Goal: Find specific page/section: Find specific page/section

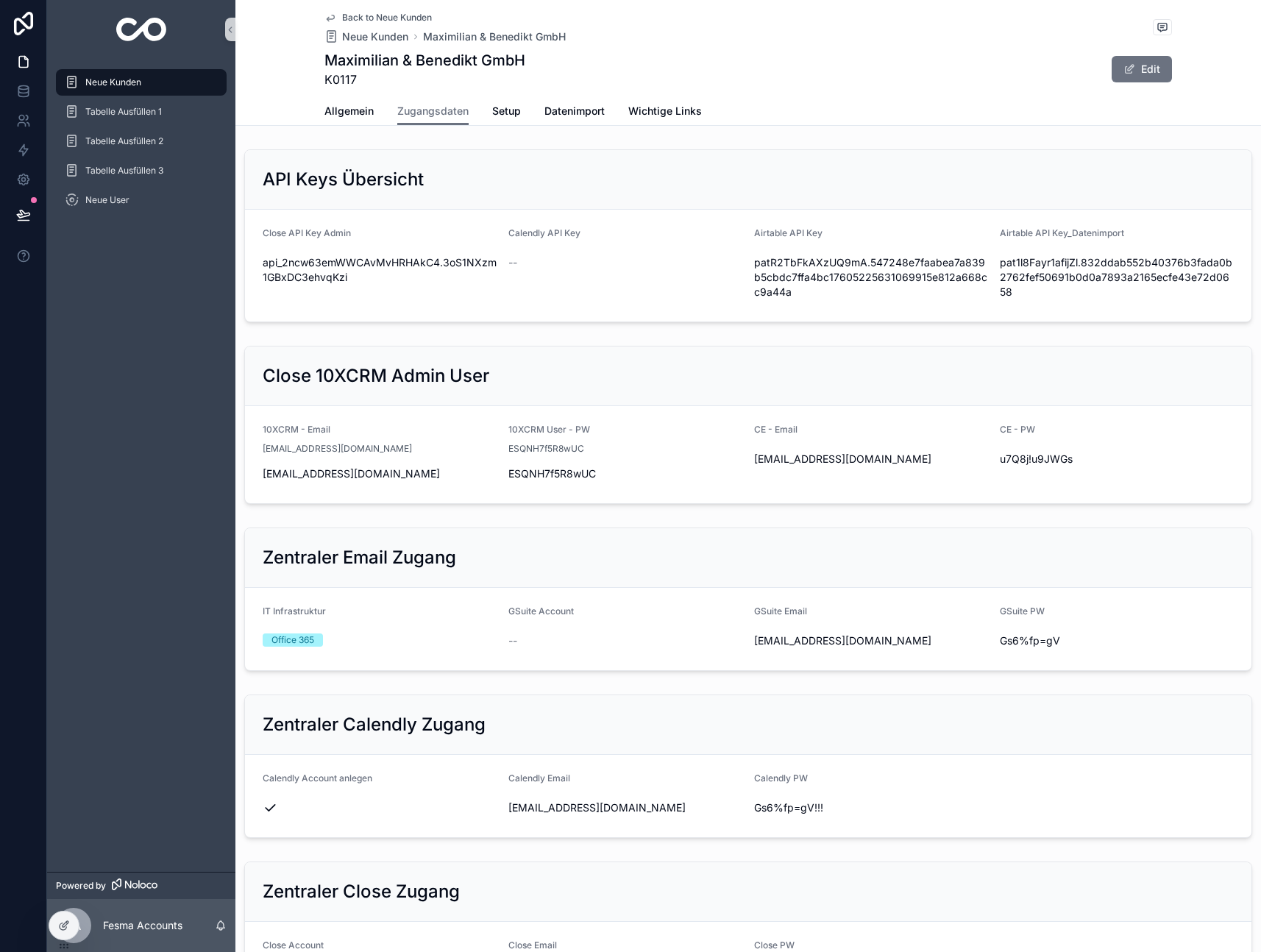
scroll to position [695, 0]
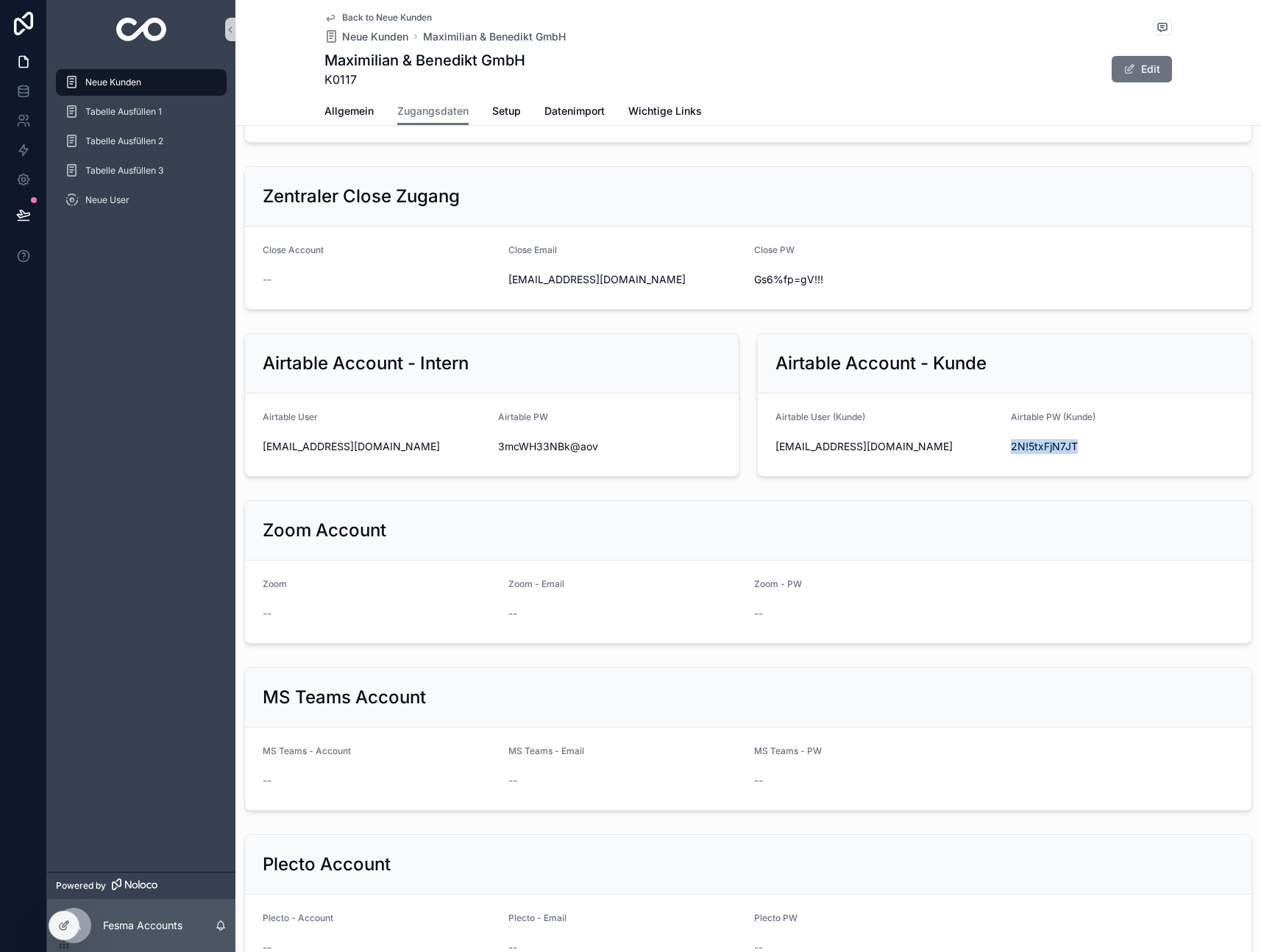
click at [103, 84] on span "Neue Kunden" at bounding box center [113, 82] width 56 height 12
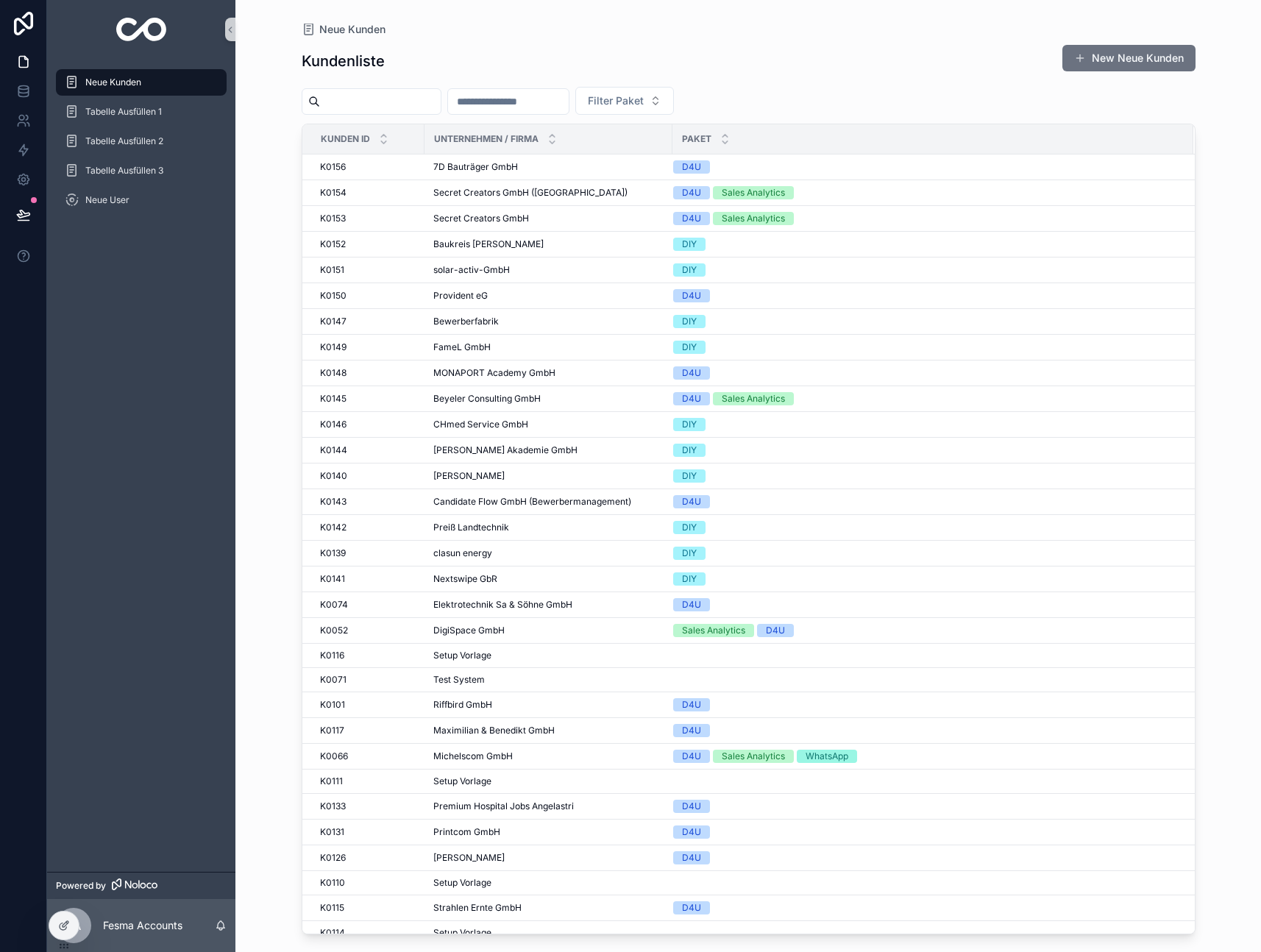
click at [526, 107] on input "scrollable content" at bounding box center [509, 102] width 121 height 21
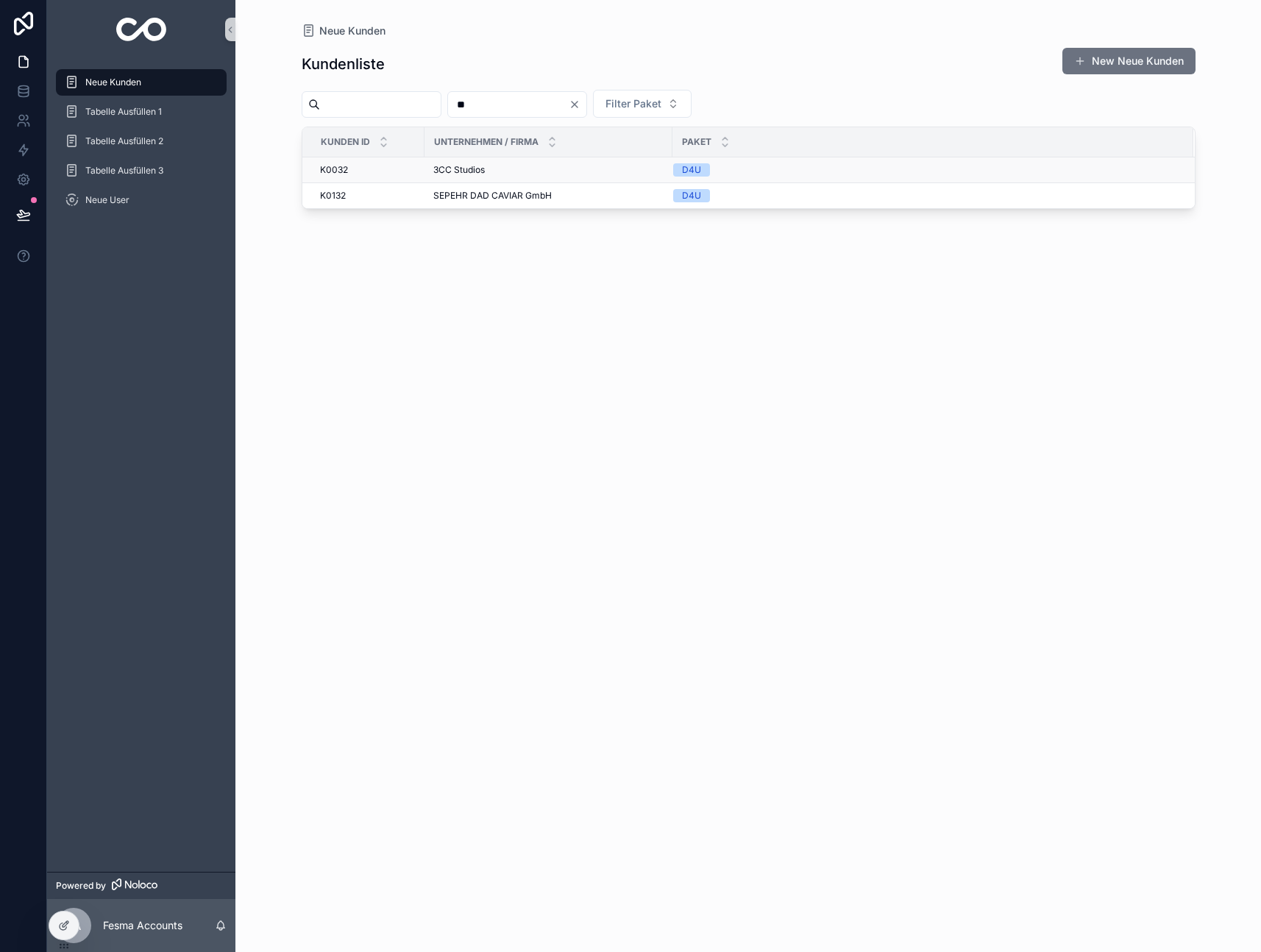
type input "**"
click at [478, 175] on span "3CC Studios" at bounding box center [459, 170] width 52 height 12
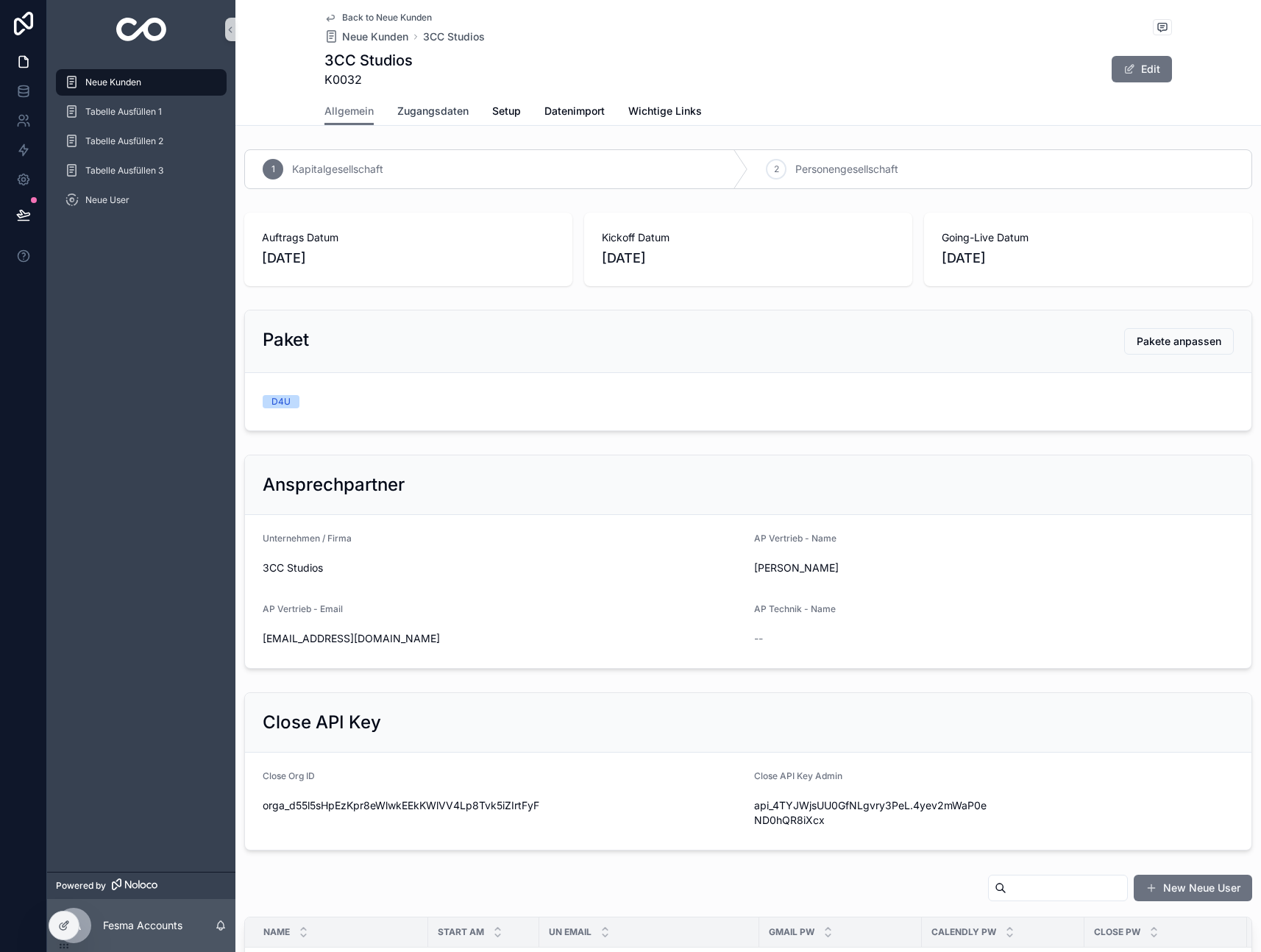
click at [411, 110] on span "Zugangsdaten" at bounding box center [433, 111] width 72 height 14
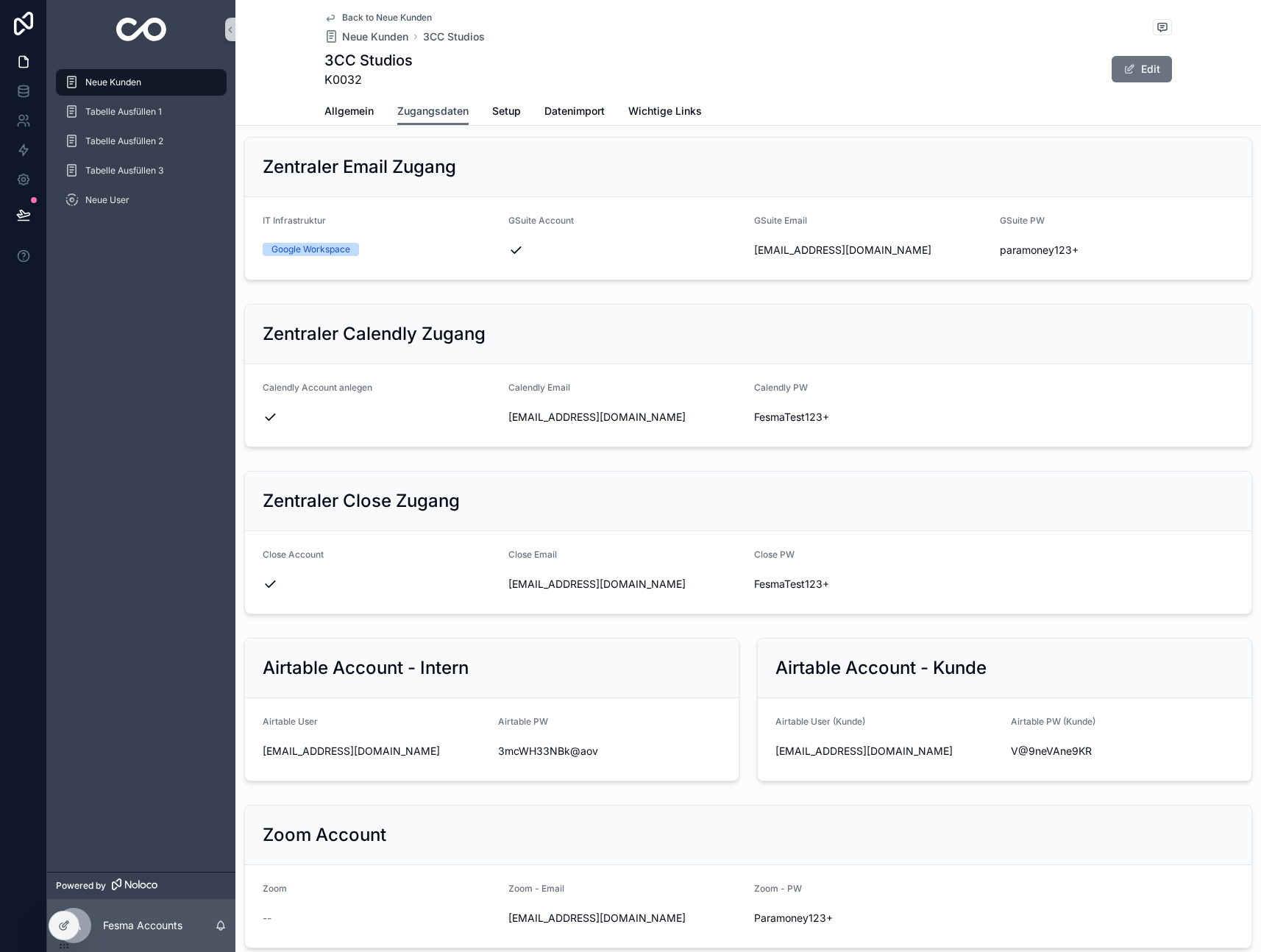
scroll to position [683, 0]
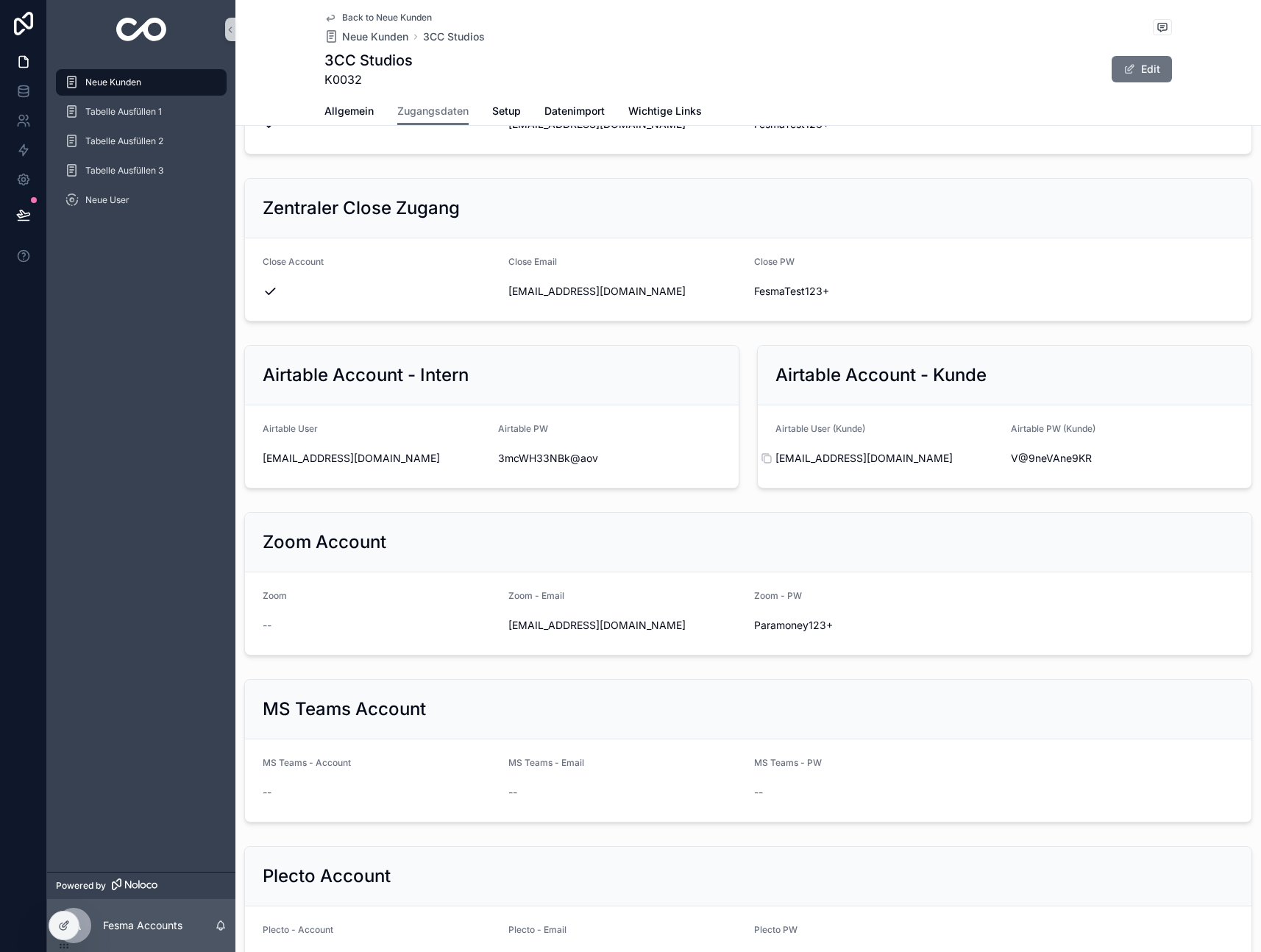
click at [837, 456] on span "[EMAIL_ADDRESS][DOMAIN_NAME]" at bounding box center [887, 458] width 224 height 14
click at [838, 456] on span "[EMAIL_ADDRESS][DOMAIN_NAME]" at bounding box center [887, 458] width 224 height 14
copy div "[EMAIL_ADDRESS][DOMAIN_NAME]"
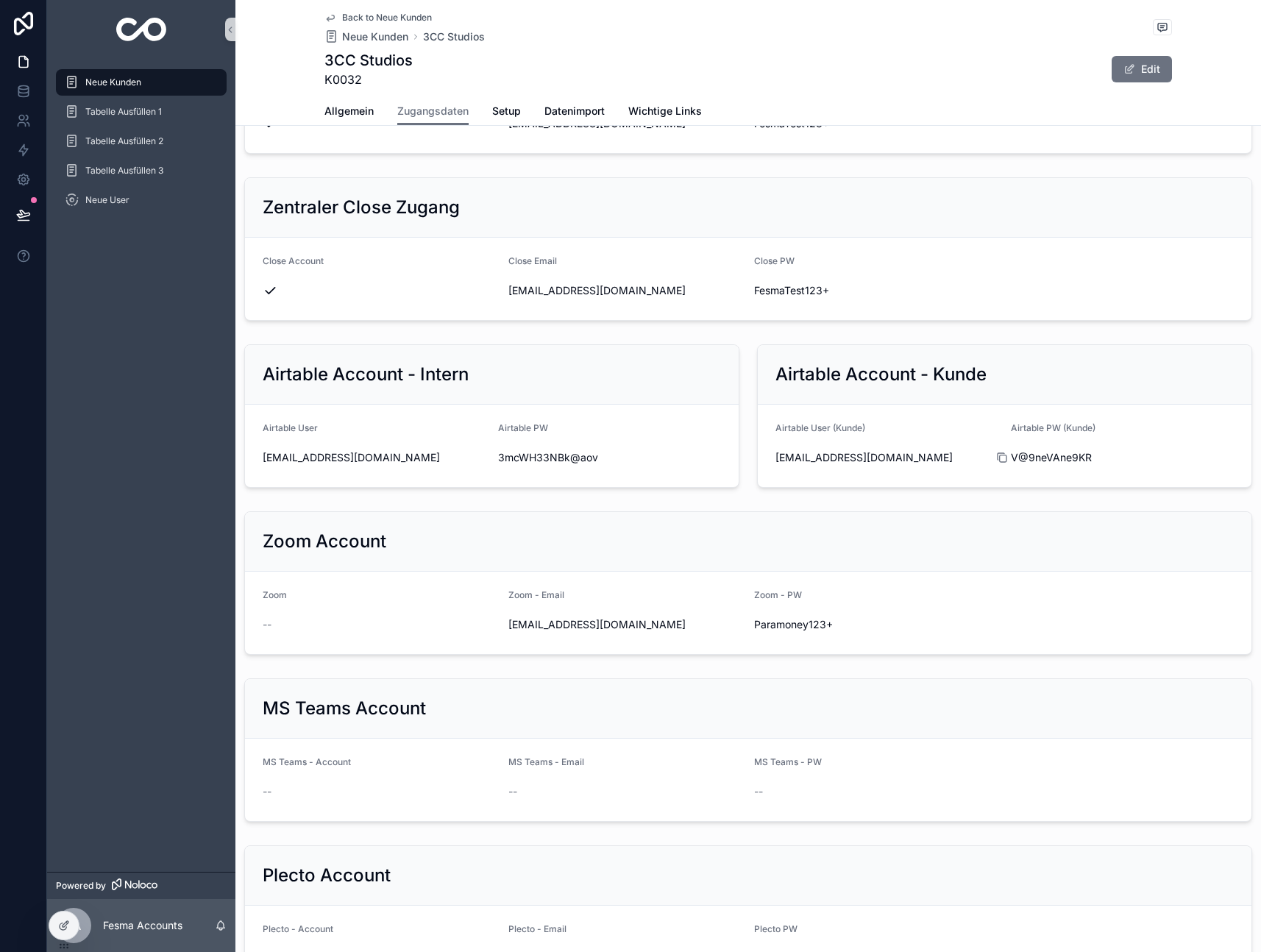
click at [1009, 458] on div "scrollable content" at bounding box center [1008, 457] width 24 height 12
click at [1001, 459] on icon "scrollable content" at bounding box center [1001, 457] width 12 height 12
